Goal: Navigation & Orientation: Find specific page/section

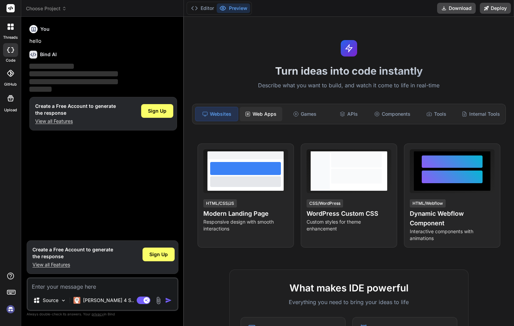
click at [266, 113] on div "Web Apps" at bounding box center [261, 114] width 42 height 14
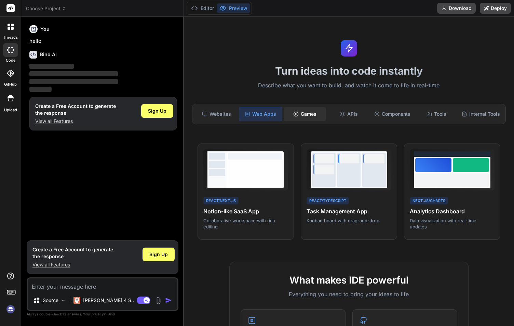
click at [306, 116] on div "Games" at bounding box center [305, 114] width 42 height 14
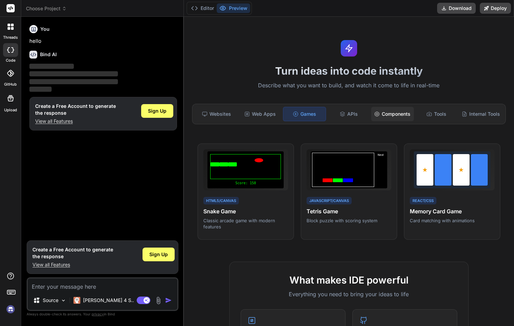
click at [387, 117] on div "Components" at bounding box center [392, 114] width 42 height 14
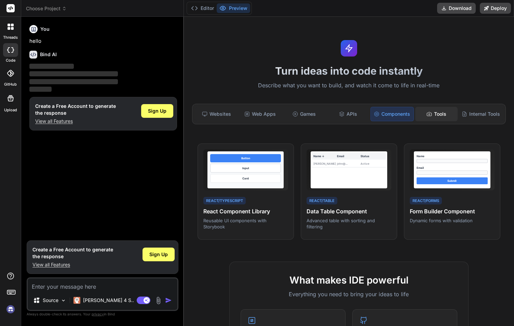
click at [436, 116] on div "Tools" at bounding box center [437, 114] width 42 height 14
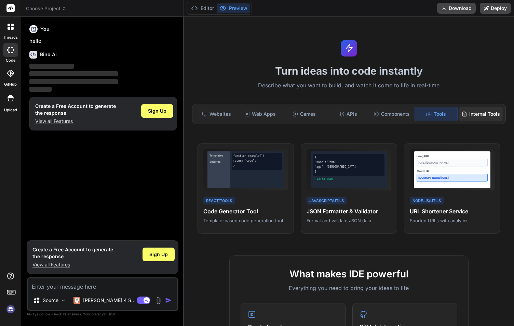
click at [467, 118] on div "Internal Tools" at bounding box center [481, 114] width 44 height 14
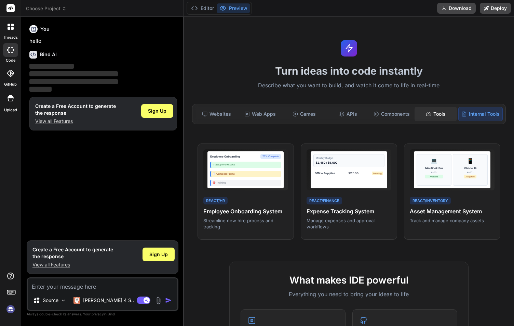
click at [433, 117] on div "Tools" at bounding box center [436, 114] width 42 height 14
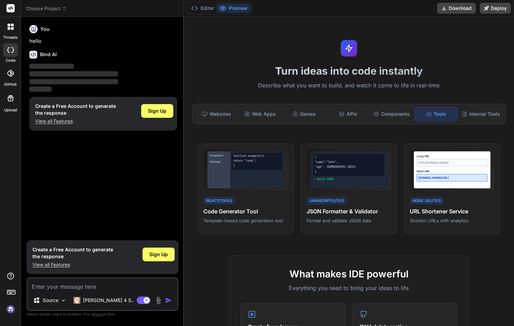
click at [266, 120] on div "Web Apps" at bounding box center [260, 114] width 42 height 14
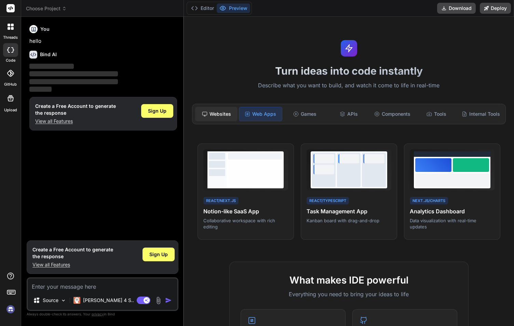
click at [219, 114] on div "Websites" at bounding box center [216, 114] width 42 height 14
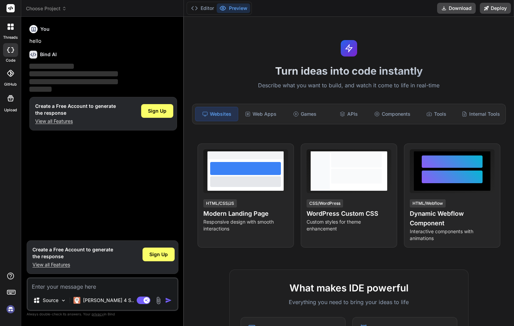
click at [12, 30] on div at bounding box center [10, 26] width 14 height 14
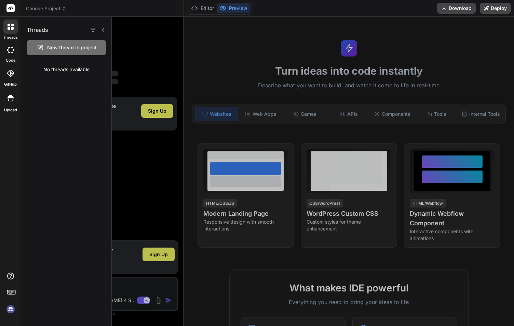
click at [12, 74] on icon at bounding box center [10, 73] width 7 height 7
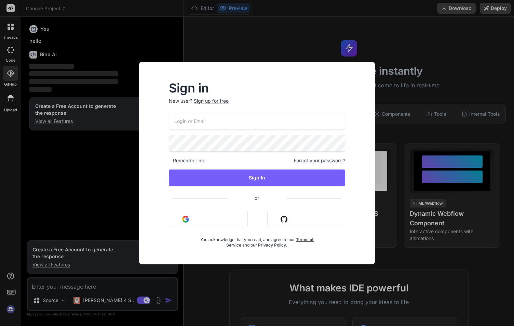
click at [10, 101] on div "Sign in New user? Sign up for free Remember me Forgot your password? Sign In or…" at bounding box center [257, 163] width 514 height 326
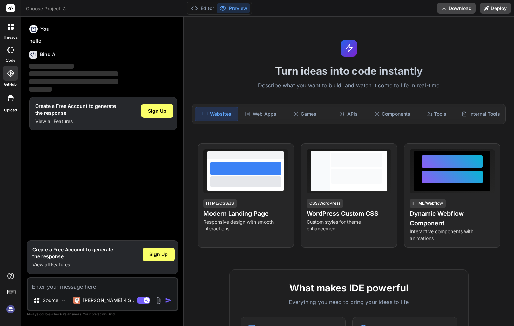
click at [9, 101] on icon at bounding box center [10, 98] width 8 height 8
click at [16, 30] on div at bounding box center [10, 26] width 14 height 14
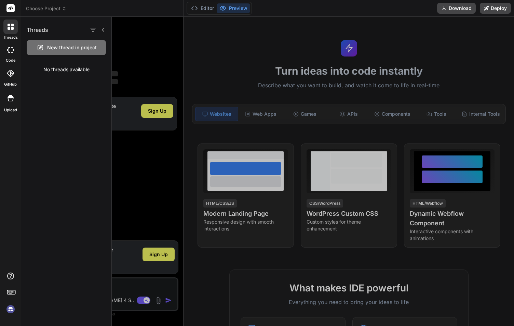
click at [7, 52] on icon at bounding box center [10, 49] width 7 height 5
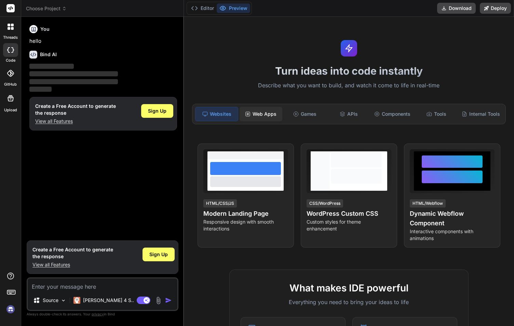
click at [257, 117] on div "Web Apps" at bounding box center [261, 114] width 42 height 14
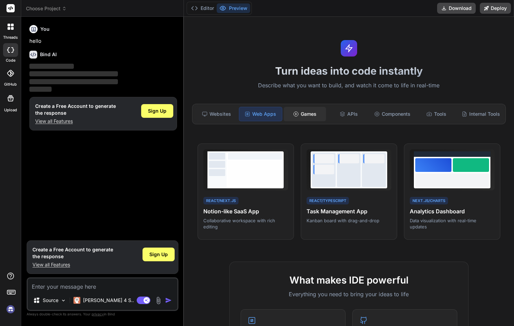
click at [310, 115] on div "Games" at bounding box center [305, 114] width 42 height 14
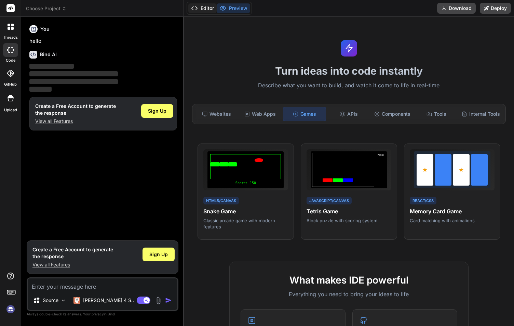
click at [205, 8] on button "Editor" at bounding box center [202, 8] width 28 height 10
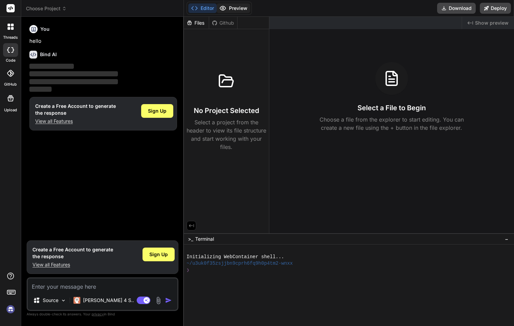
click at [230, 9] on button "Preview" at bounding box center [234, 8] width 34 height 10
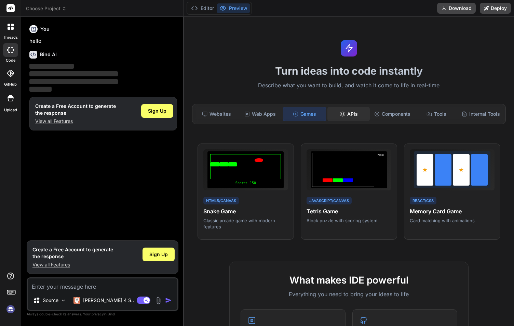
click at [342, 113] on div "APIs" at bounding box center [349, 114] width 42 height 14
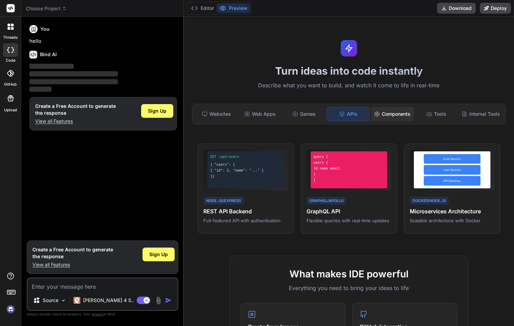
click at [393, 110] on div "Components" at bounding box center [392, 114] width 42 height 14
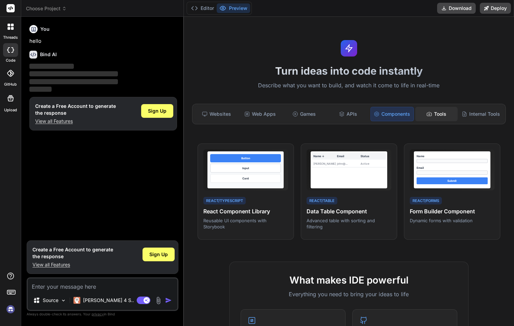
click at [431, 115] on div "Tools" at bounding box center [437, 114] width 42 height 14
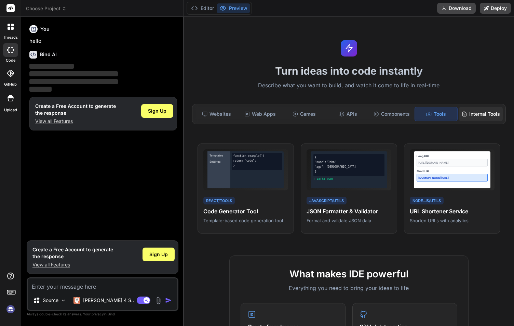
click at [472, 115] on div "Internal Tools" at bounding box center [481, 114] width 44 height 14
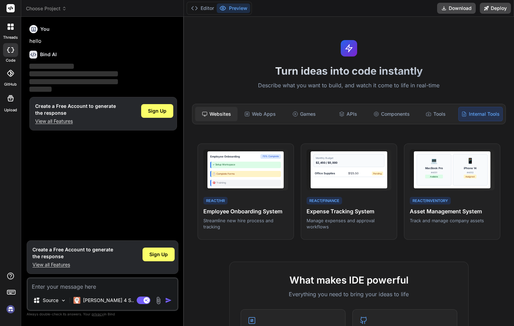
click at [217, 108] on div "Websites" at bounding box center [216, 114] width 42 height 14
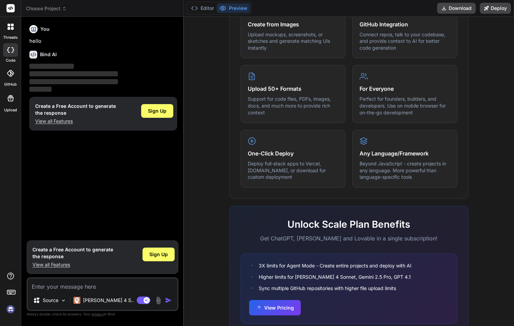
scroll to position [342, 0]
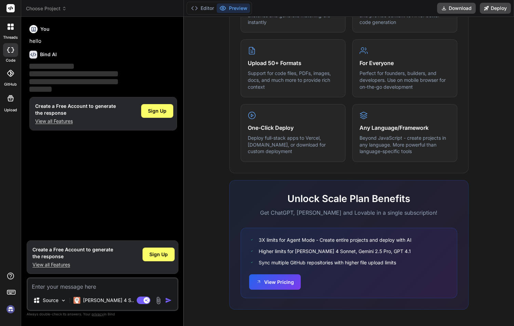
click at [11, 73] on icon at bounding box center [10, 73] width 7 height 7
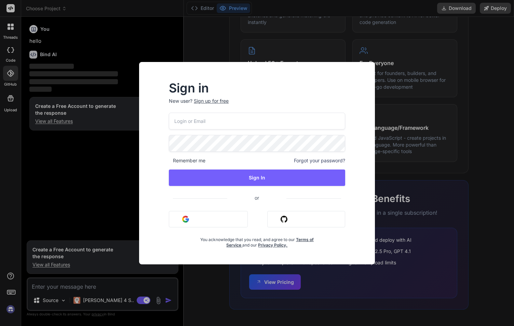
click at [9, 8] on div "Sign in New user? Sign up for free Remember me Forgot your password? Sign In or…" at bounding box center [257, 163] width 514 height 326
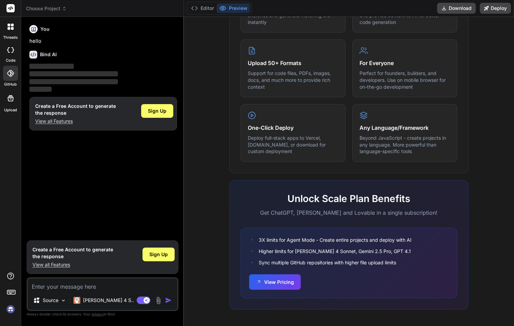
click at [14, 8] on rect at bounding box center [10, 8] width 8 height 8
type textarea "x"
